Goal: Check status: Check status

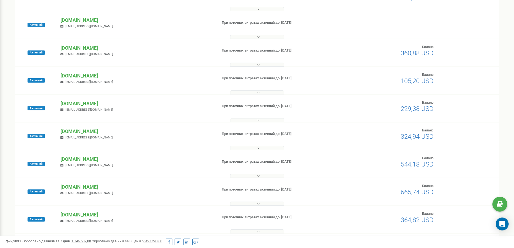
scroll to position [94, 0]
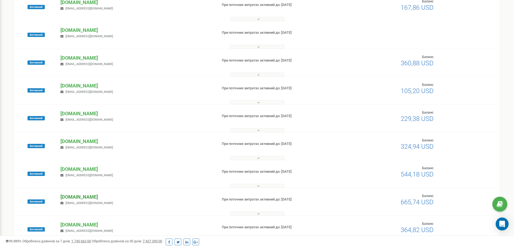
click at [73, 197] on p "[DOMAIN_NAME]" at bounding box center [136, 196] width 152 height 7
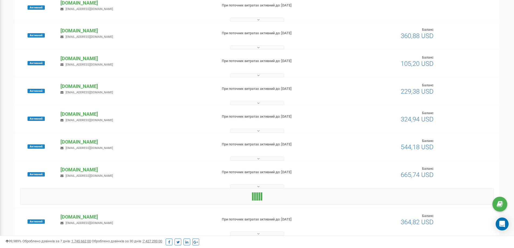
scroll to position [148, 0]
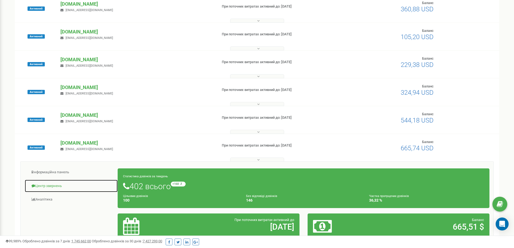
click at [53, 186] on link "Центр звернень" at bounding box center [71, 185] width 93 height 13
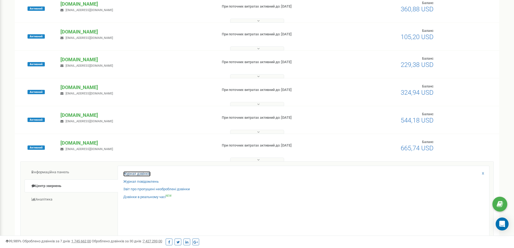
click at [147, 173] on link "Журнал дзвінків" at bounding box center [136, 173] width 27 height 5
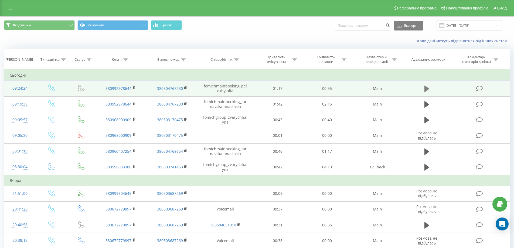
click at [427, 85] on button at bounding box center [427, 89] width 8 height 8
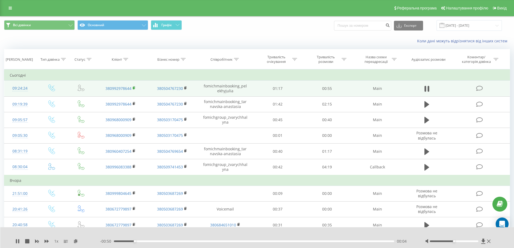
click at [134, 87] on rect at bounding box center [134, 88] width 2 height 2
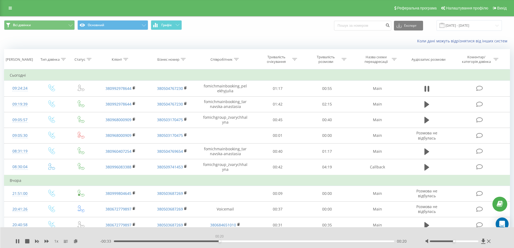
click at [219, 241] on div "00:20" at bounding box center [254, 241] width 280 height 2
click at [265, 241] on div "00:29" at bounding box center [254, 241] width 280 height 2
drag, startPoint x: 16, startPoint y: 241, endPoint x: 86, endPoint y: 244, distance: 70.2
click at [20, 241] on div "1 x" at bounding box center [57, 240] width 85 height 5
click at [16, 243] on button at bounding box center [17, 241] width 4 height 4
